Goal: Information Seeking & Learning: Learn about a topic

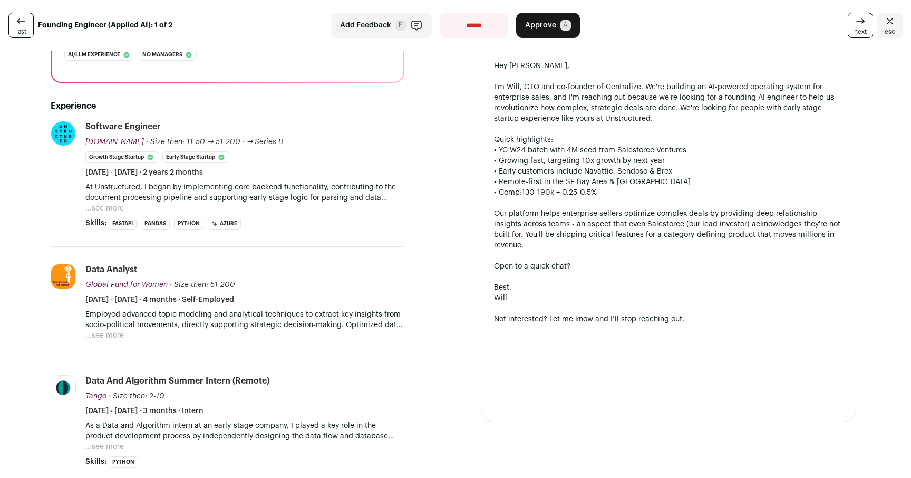
scroll to position [304, 0]
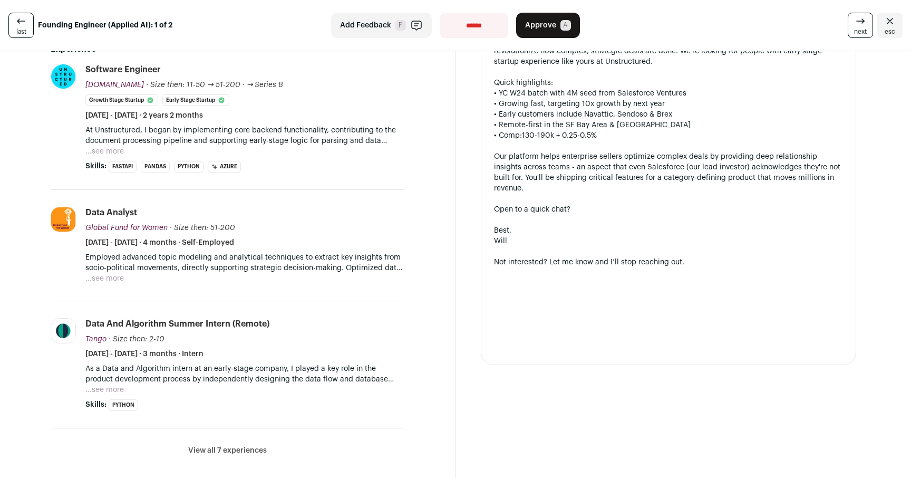
click at [100, 150] on button "...see more" at bounding box center [104, 151] width 38 height 11
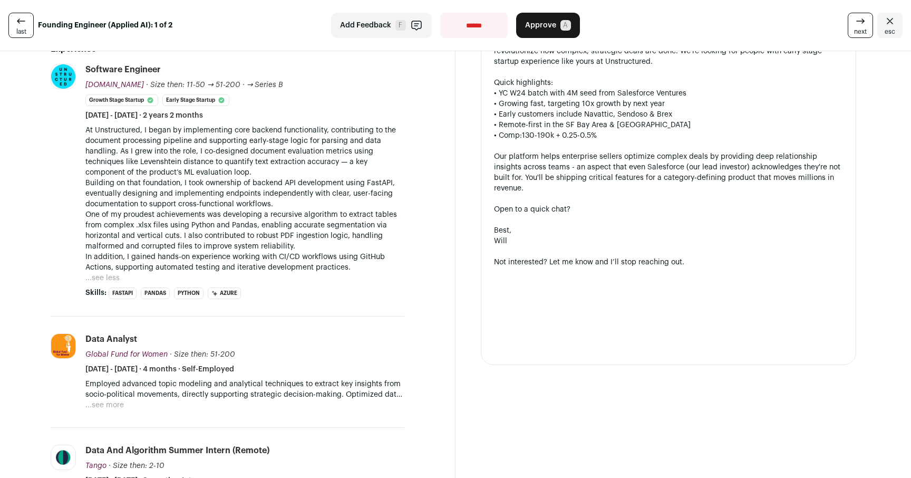
click at [295, 176] on p "At Unstructured, I began by implementing core backend functionality, contributi…" at bounding box center [244, 151] width 319 height 53
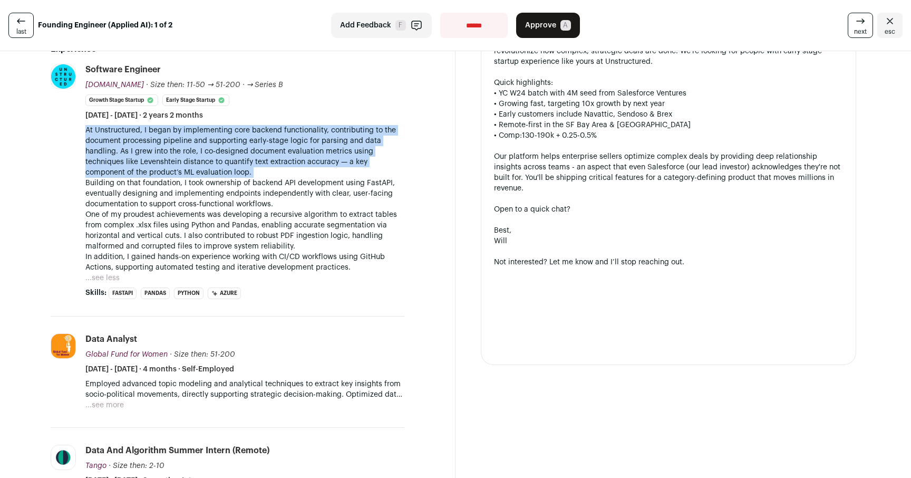
click at [295, 176] on p "At Unstructured, I began by implementing core backend functionality, contributi…" at bounding box center [244, 151] width 319 height 53
click at [300, 159] on p "At Unstructured, I began by implementing core backend functionality, contributi…" at bounding box center [244, 151] width 319 height 53
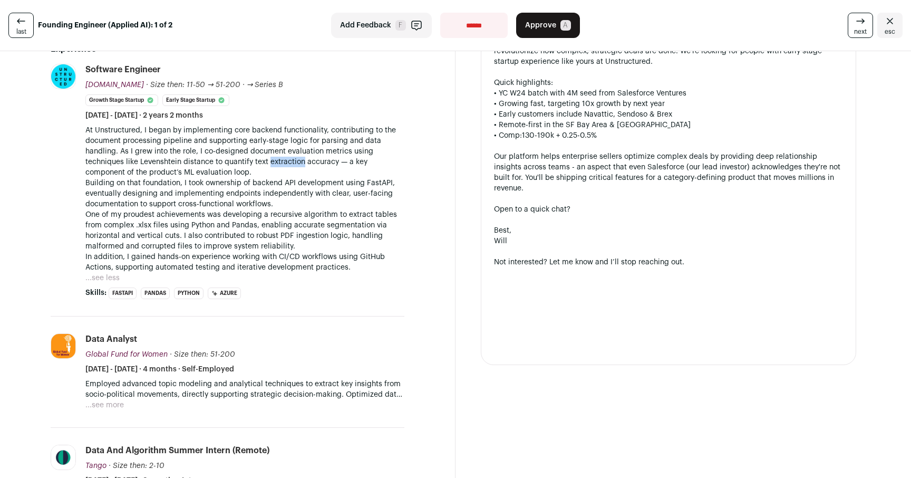
click at [300, 159] on p "At Unstructured, I began by implementing core backend functionality, contributi…" at bounding box center [244, 151] width 319 height 53
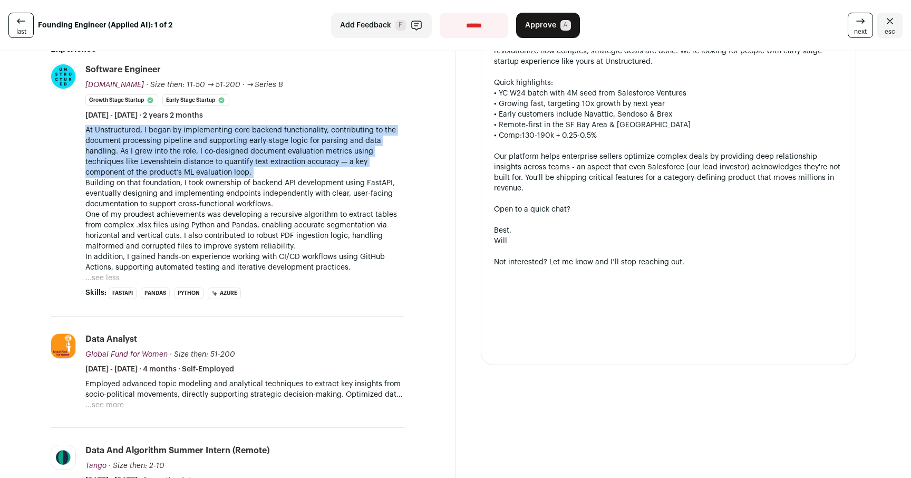
click at [300, 159] on p "At Unstructured, I began by implementing core backend functionality, contributi…" at bounding box center [244, 151] width 319 height 53
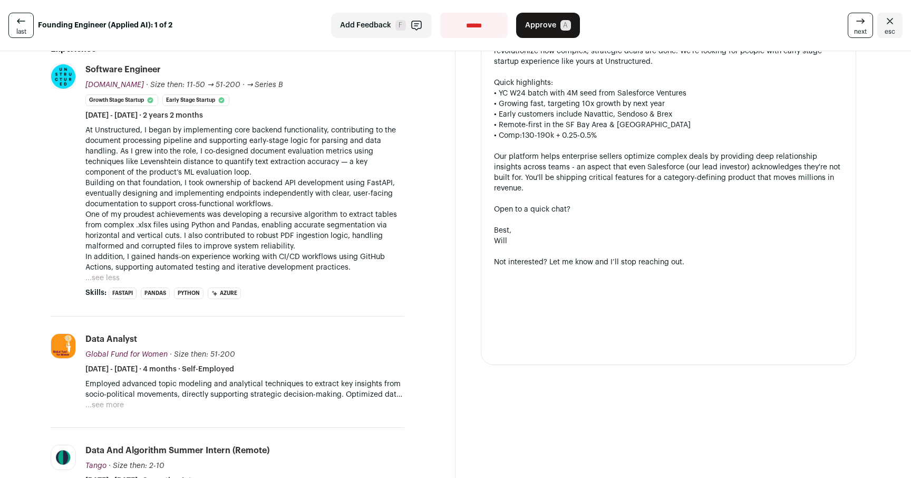
click at [291, 183] on p "Building on that foundation, I took ownership of backend API development using …" at bounding box center [244, 194] width 319 height 32
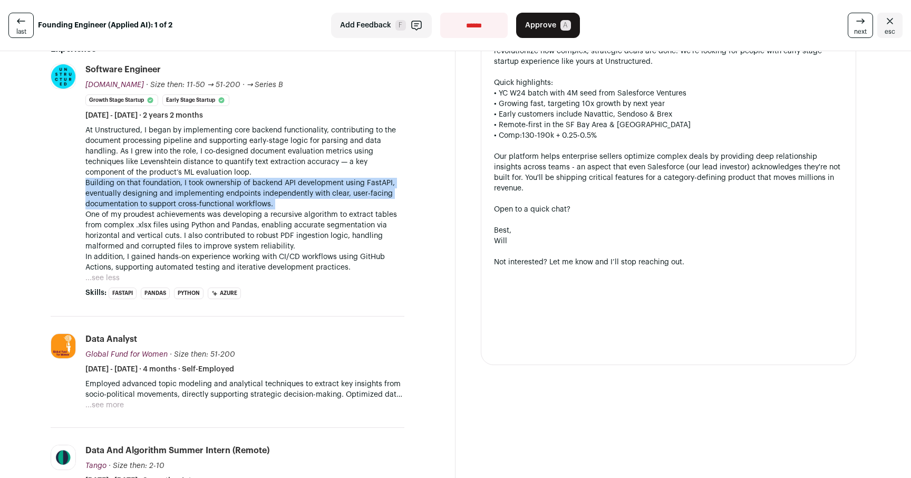
click at [291, 183] on p "Building on that foundation, I took ownership of backend API development using …" at bounding box center [244, 194] width 319 height 32
click at [335, 192] on p "Building on that foundation, I took ownership of backend API development using …" at bounding box center [244, 194] width 319 height 32
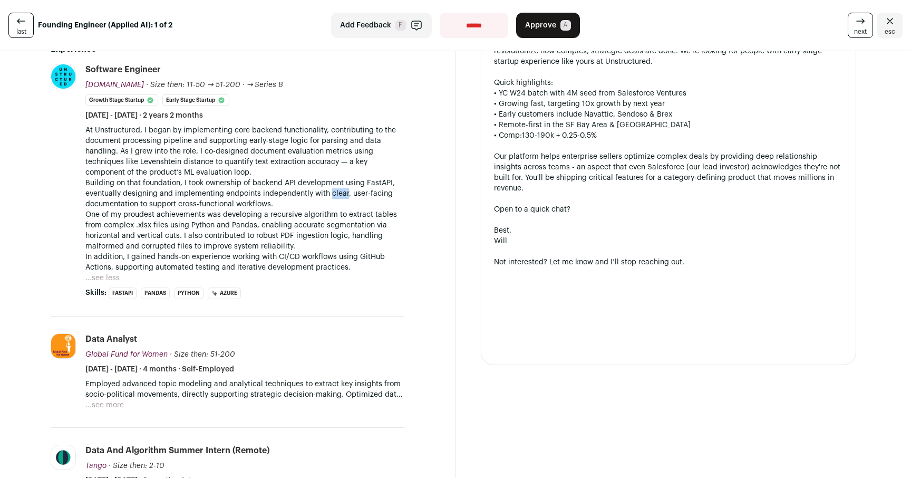
click at [335, 192] on p "Building on that foundation, I took ownership of backend API development using …" at bounding box center [244, 194] width 319 height 32
click at [362, 191] on p "Building on that foundation, I took ownership of backend API development using …" at bounding box center [244, 194] width 319 height 32
click at [376, 217] on p "One of my proudest achievements was developing a recursive algorithm to extract…" at bounding box center [244, 230] width 319 height 42
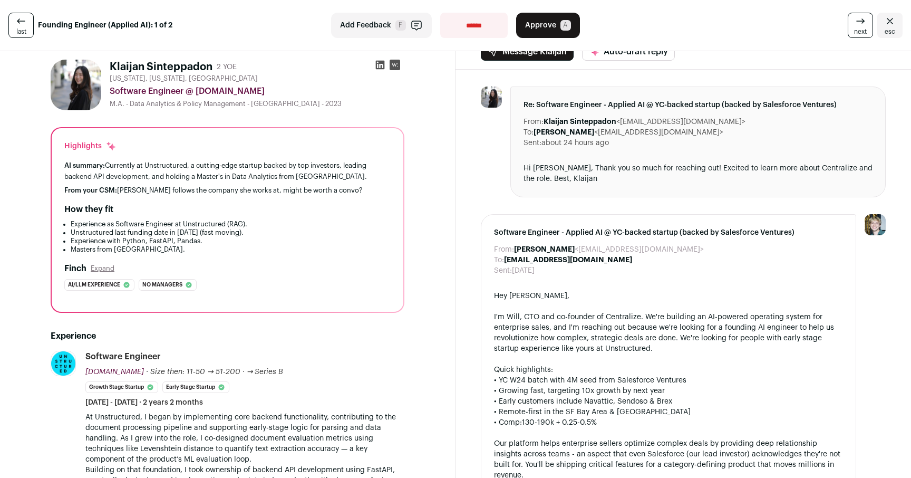
scroll to position [16, 0]
click at [375, 61] on icon at bounding box center [380, 66] width 11 height 11
click at [378, 67] on icon at bounding box center [380, 66] width 11 height 11
